Goal: Task Accomplishment & Management: Manage account settings

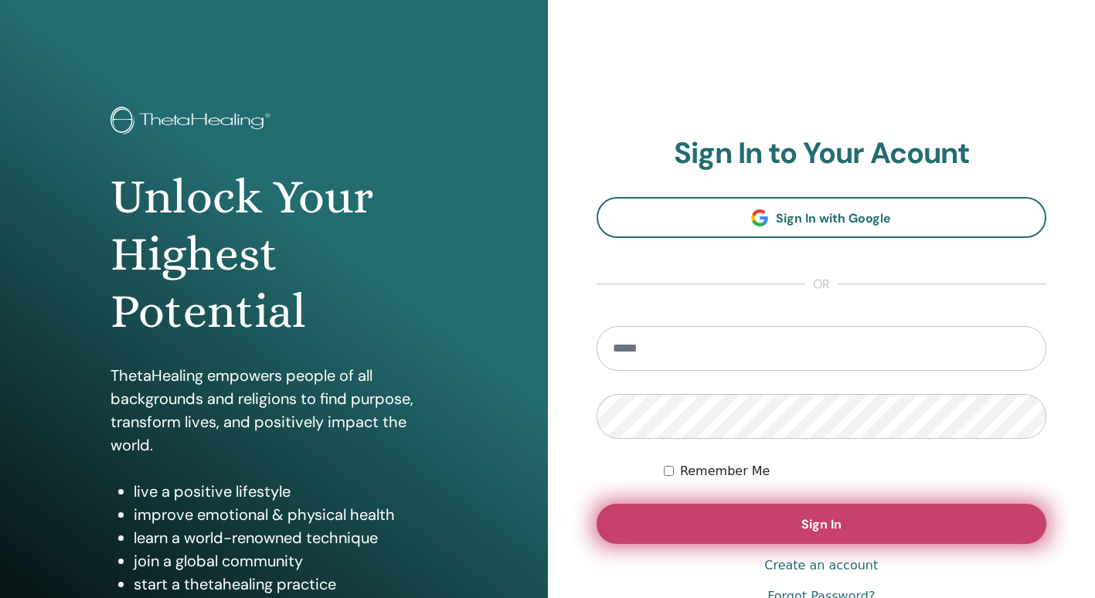
type input "**********"
click at [870, 522] on button "Sign In" at bounding box center [822, 524] width 450 height 40
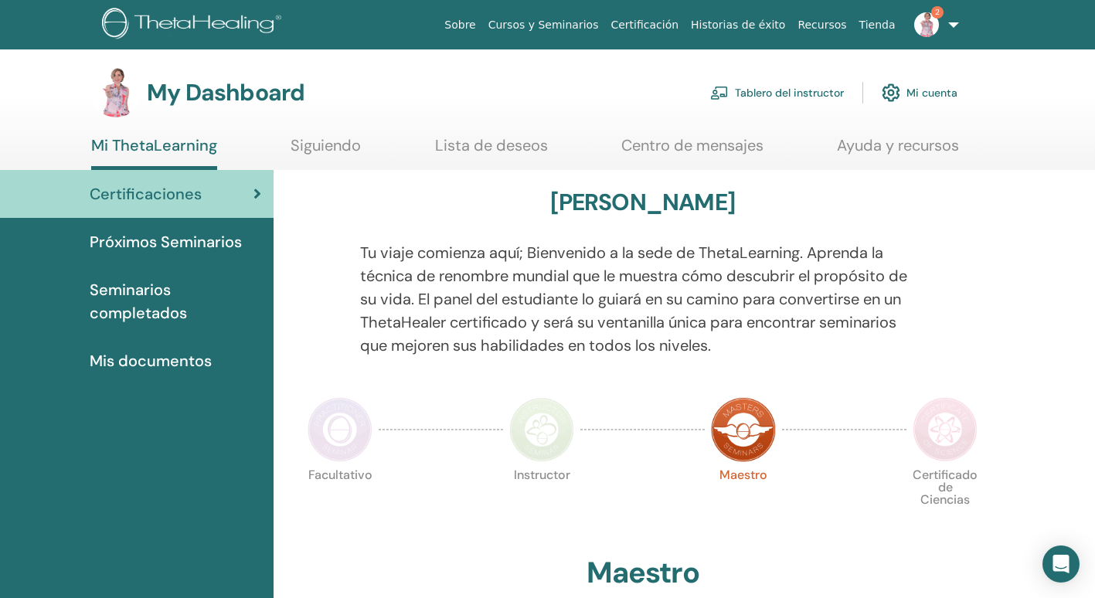
click at [921, 85] on link "Mi cuenta" at bounding box center [920, 93] width 76 height 34
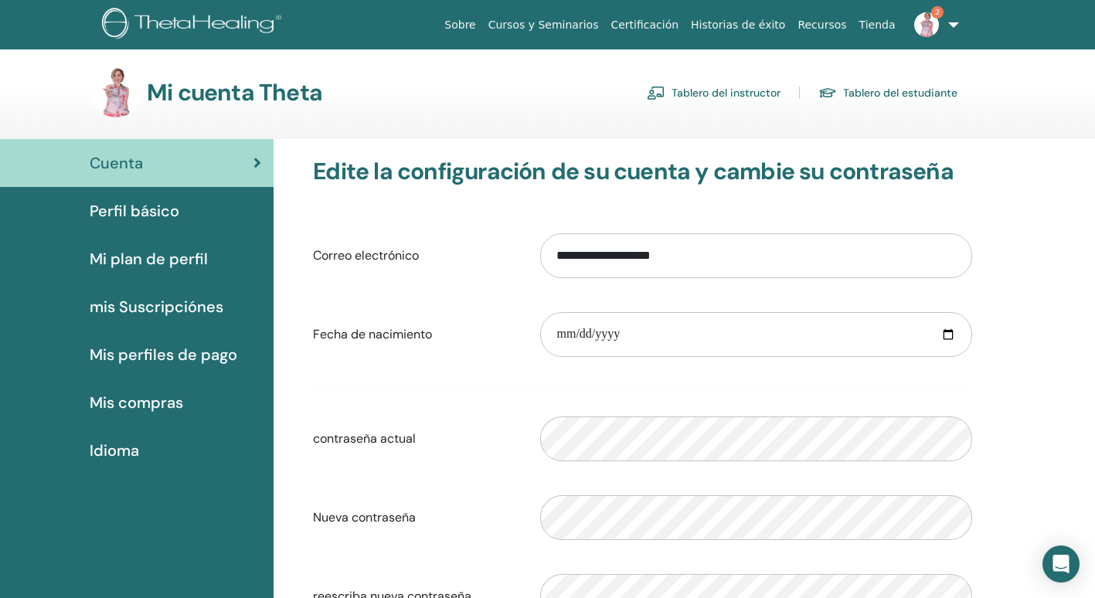
click at [886, 93] on link "Tablero del estudiante" at bounding box center [887, 92] width 139 height 25
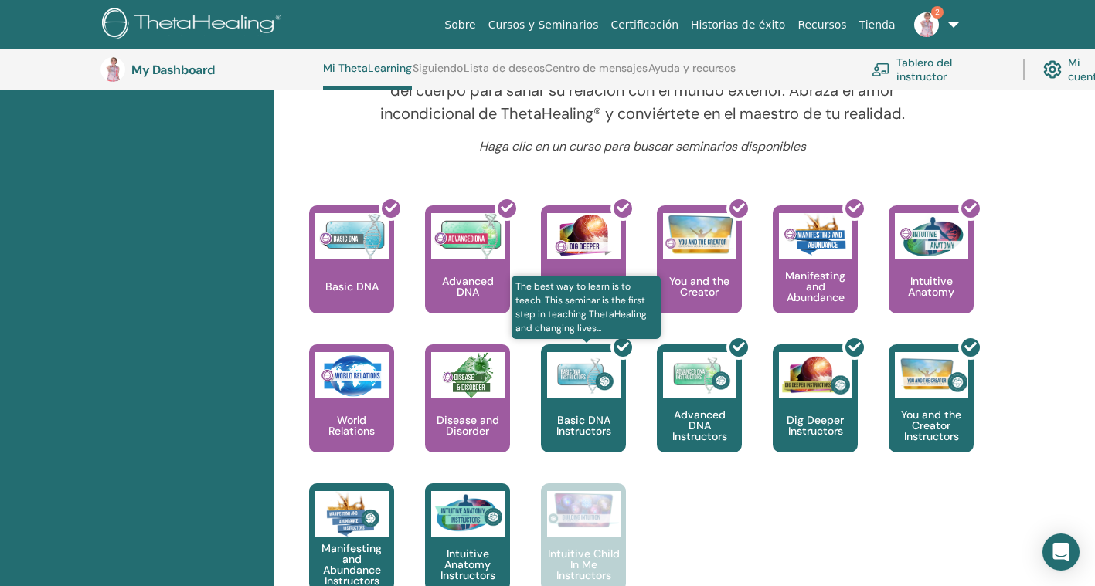
scroll to position [736, 0]
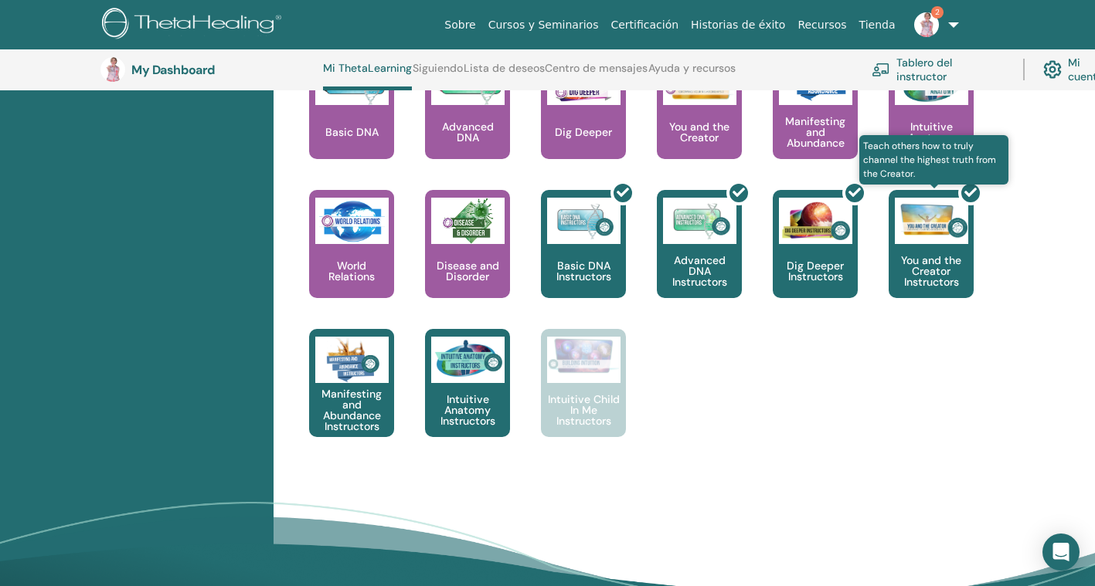
click at [932, 265] on div at bounding box center [940, 250] width 85 height 139
click at [943, 236] on div at bounding box center [940, 250] width 85 height 139
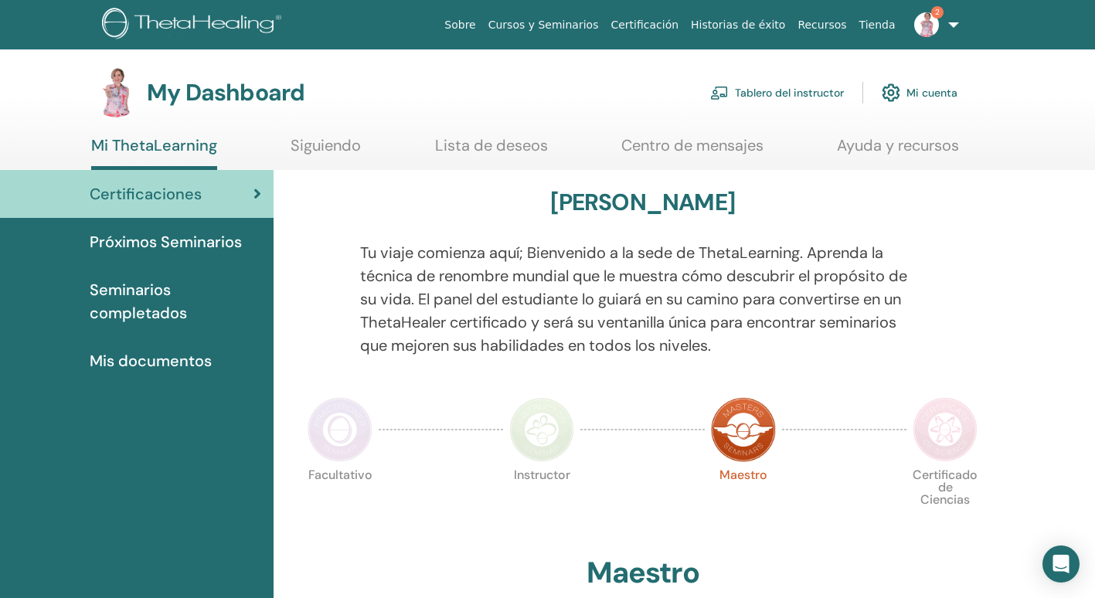
click at [131, 298] on span "Seminarios completados" at bounding box center [176, 301] width 172 height 46
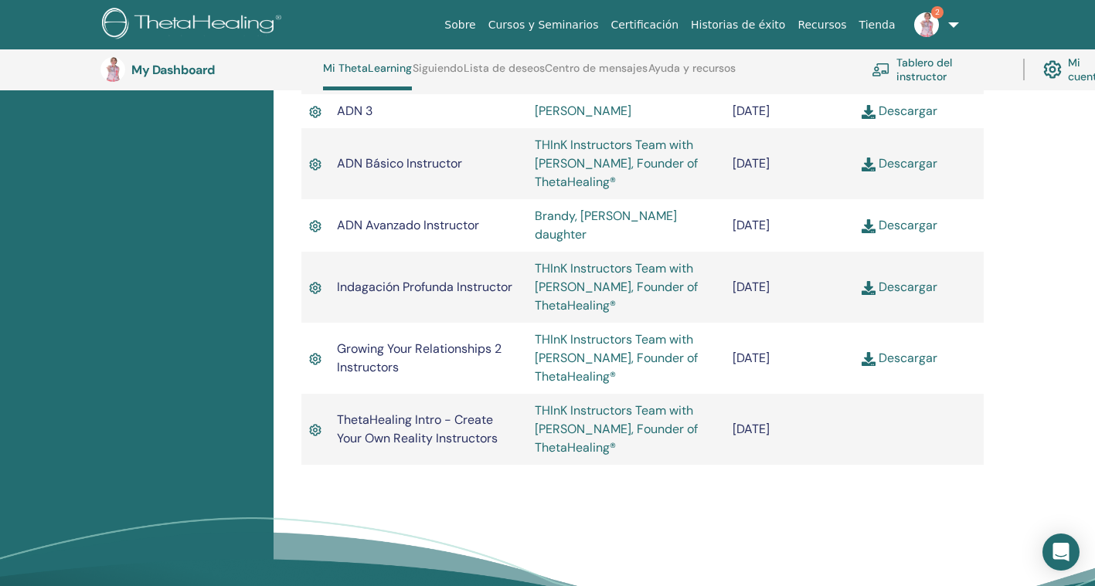
scroll to position [814, 0]
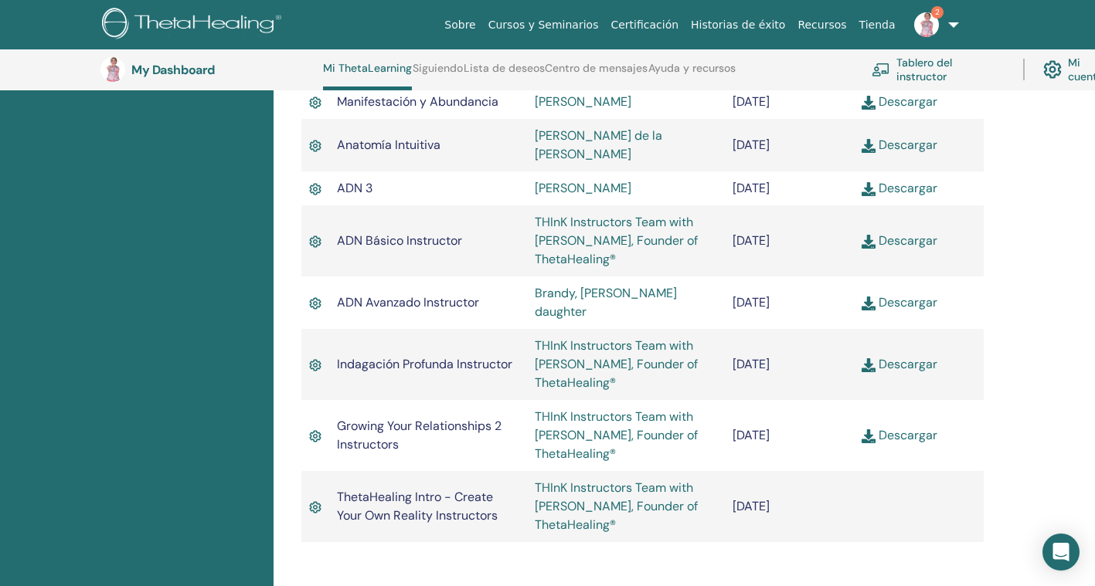
click at [919, 435] on link "Descargar" at bounding box center [900, 435] width 76 height 16
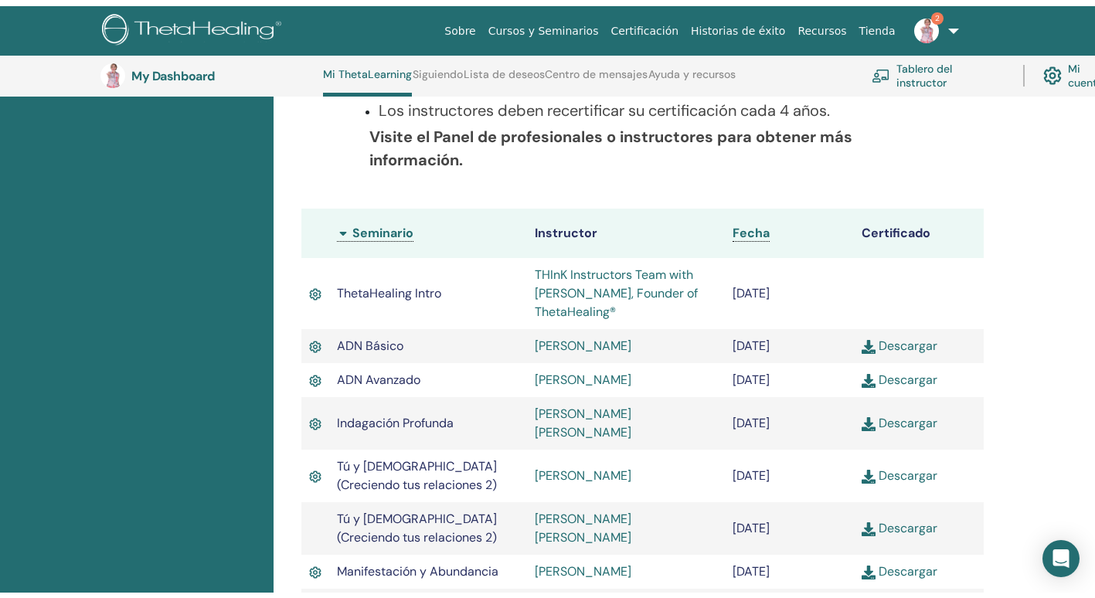
scroll to position [0, 0]
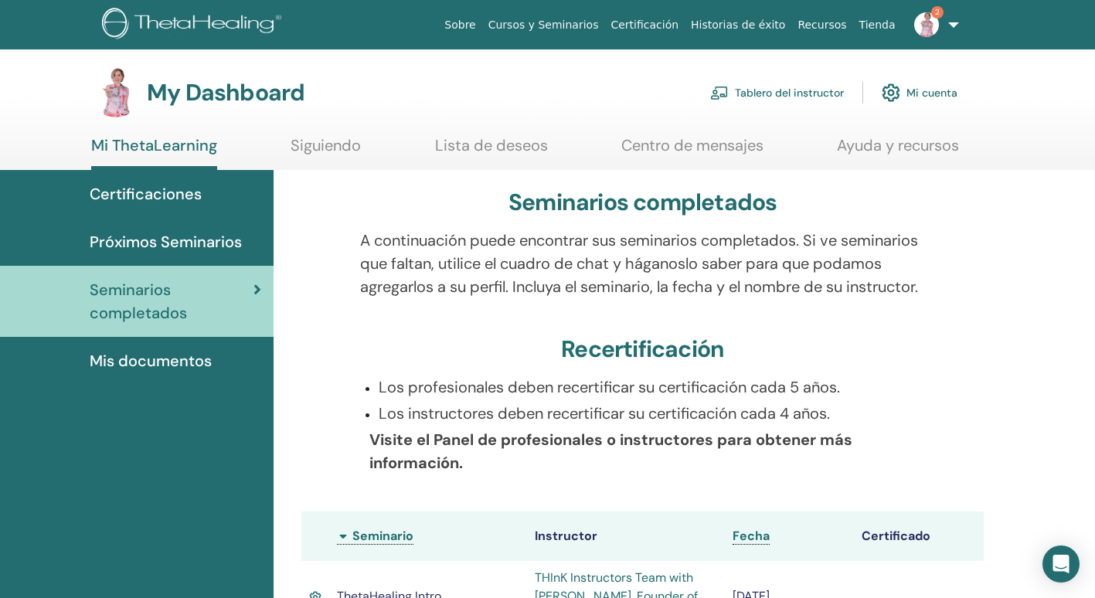
click at [953, 25] on link "2" at bounding box center [933, 24] width 63 height 49
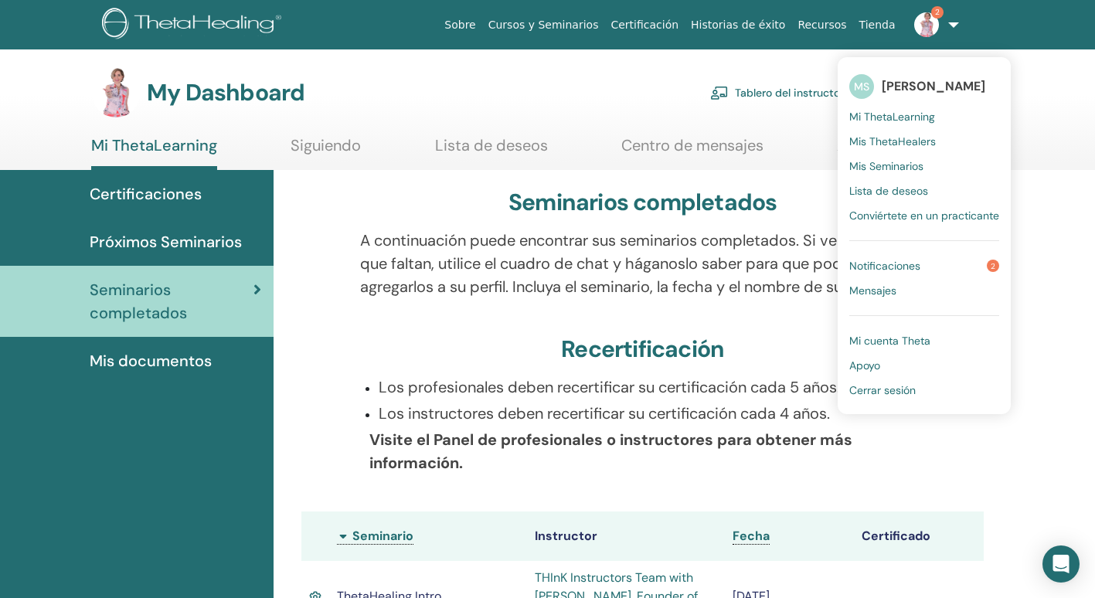
click at [872, 385] on span "Cerrar sesión" at bounding box center [882, 390] width 66 height 14
